Goal: Task Accomplishment & Management: Manage account settings

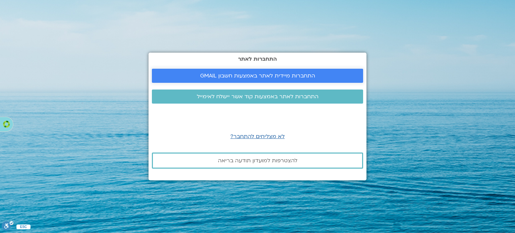
click at [268, 73] on span "התחברות מיידית לאתר באמצעות חשבון GMAIL" at bounding box center [257, 76] width 115 height 6
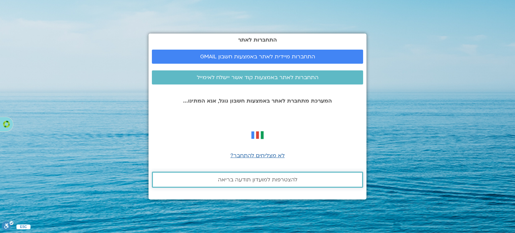
click at [246, 179] on span "להצטרפות למועדון תודעה בריאה" at bounding box center [257, 180] width 79 height 6
click at [276, 56] on span "התחברות מיידית לאתר באמצעות חשבון GMAIL" at bounding box center [257, 57] width 115 height 6
click at [232, 79] on span "התחברות לאתר באמצעות קוד אשר יישלח לאימייל" at bounding box center [258, 77] width 122 height 6
click at [258, 155] on span "לא מצליחים להתחבר?" at bounding box center [257, 155] width 54 height 7
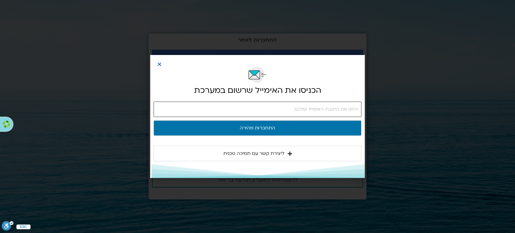
click at [282, 114] on input "email" at bounding box center [258, 109] width 208 height 15
type input "rikipardes@gmail.com"
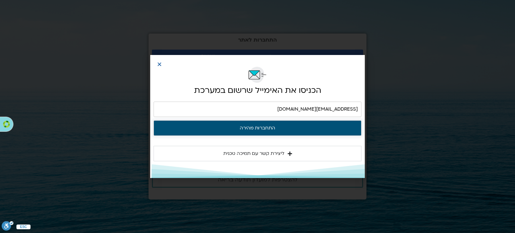
click at [287, 131] on button "התחברות מהירה" at bounding box center [258, 127] width 208 height 15
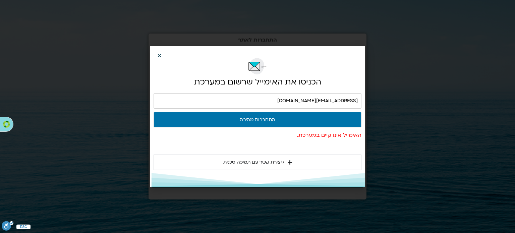
click at [159, 53] on icon "Close" at bounding box center [159, 55] width 5 height 5
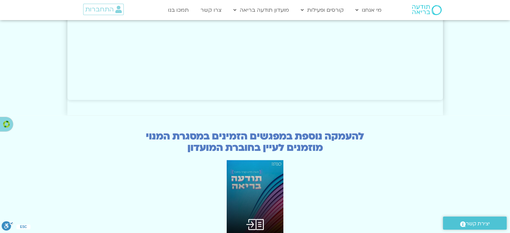
scroll to position [1585, 0]
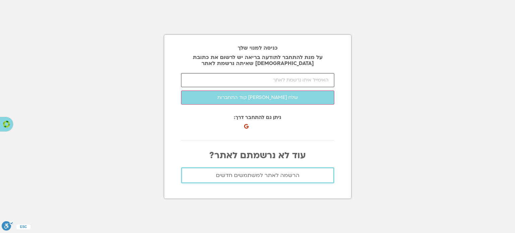
click at [232, 79] on input "email" at bounding box center [257, 80] width 153 height 14
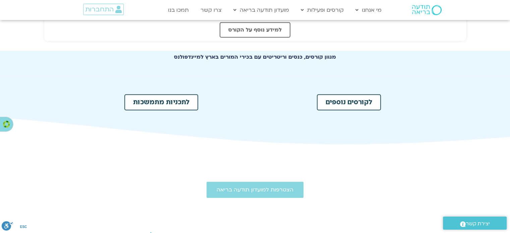
scroll to position [302, 0]
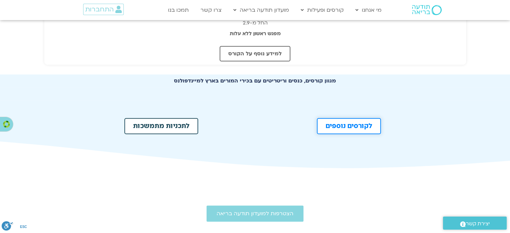
click at [342, 126] on span "לקורסים נוספים" at bounding box center [349, 126] width 47 height 7
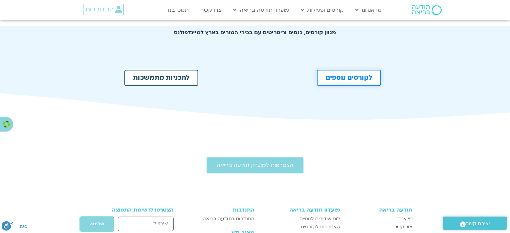
scroll to position [333, 0]
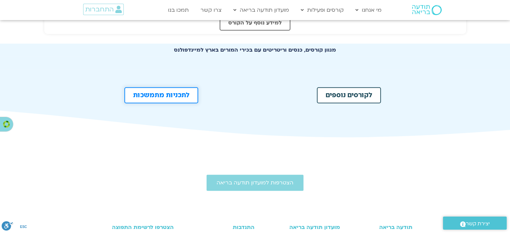
click at [165, 92] on span "לתכניות מתמשכות" at bounding box center [161, 95] width 56 height 7
